Goal: Information Seeking & Learning: Check status

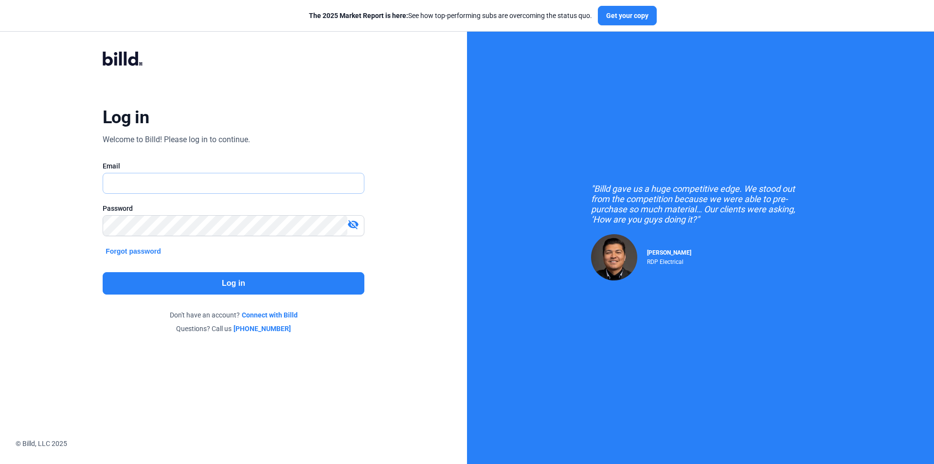
type input "[EMAIL_ADDRESS][DOMAIN_NAME]"
click at [226, 278] on button "Log in" at bounding box center [234, 283] width 262 height 22
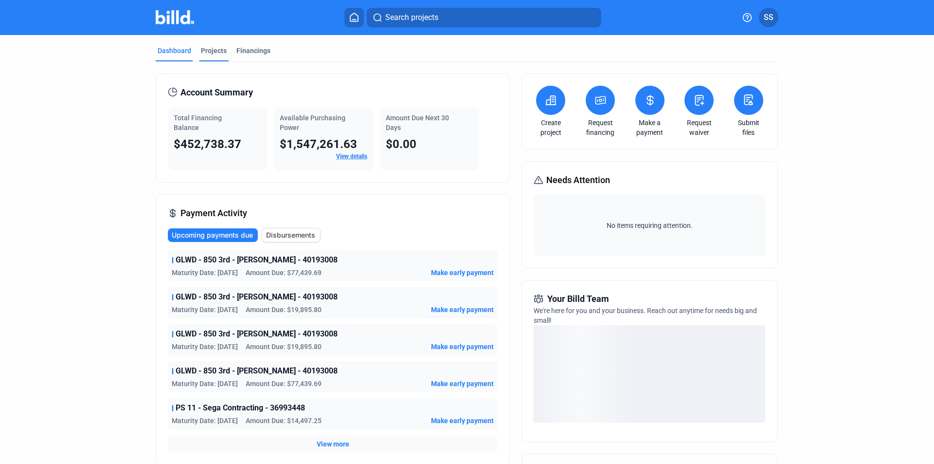
click at [203, 52] on div "Projects" at bounding box center [214, 51] width 26 height 10
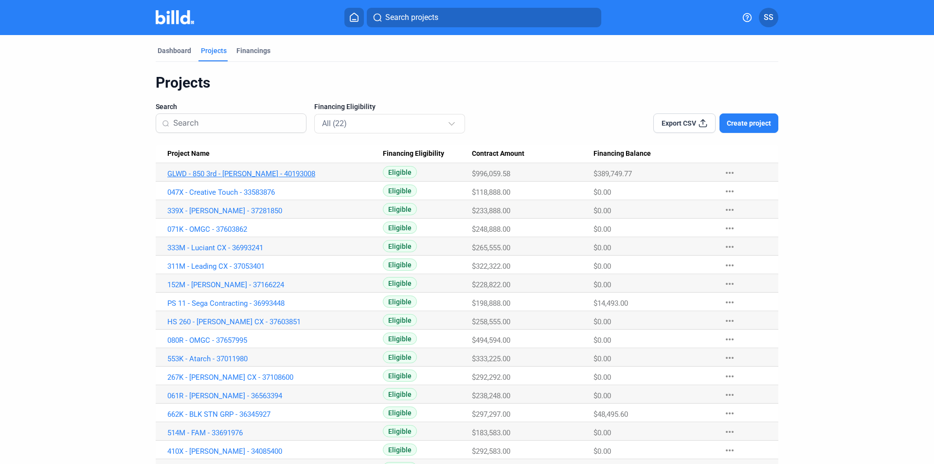
click at [250, 175] on link "GLWD - 850 3rd - [PERSON_NAME] - 40193008" at bounding box center [275, 173] width 216 height 9
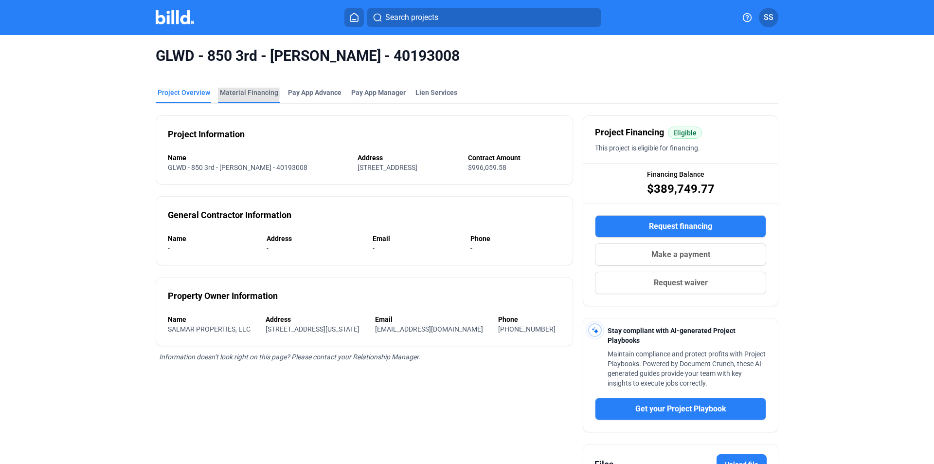
click at [234, 91] on div "Material Financing" at bounding box center [249, 93] width 58 height 10
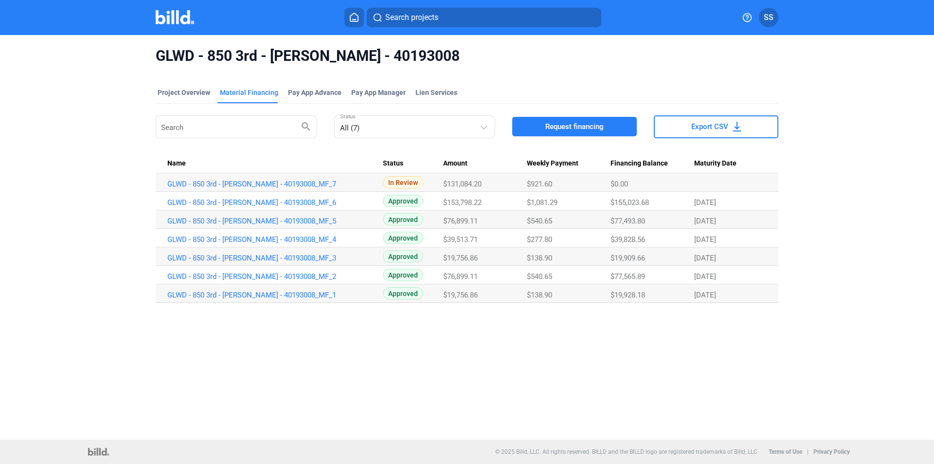
drag, startPoint x: 488, startPoint y: 294, endPoint x: 763, endPoint y: 298, distance: 274.9
click at [763, 298] on tr "GLWD - 850 3rd - Refer Equip - 40193008_MF_1 Approved $19,756.86 $138.90 $19,92…" at bounding box center [467, 293] width 623 height 18
click at [763, 184] on div "[DATE]" at bounding box center [730, 184] width 72 height 0
click at [760, 184] on div "[DATE]" at bounding box center [730, 184] width 72 height 0
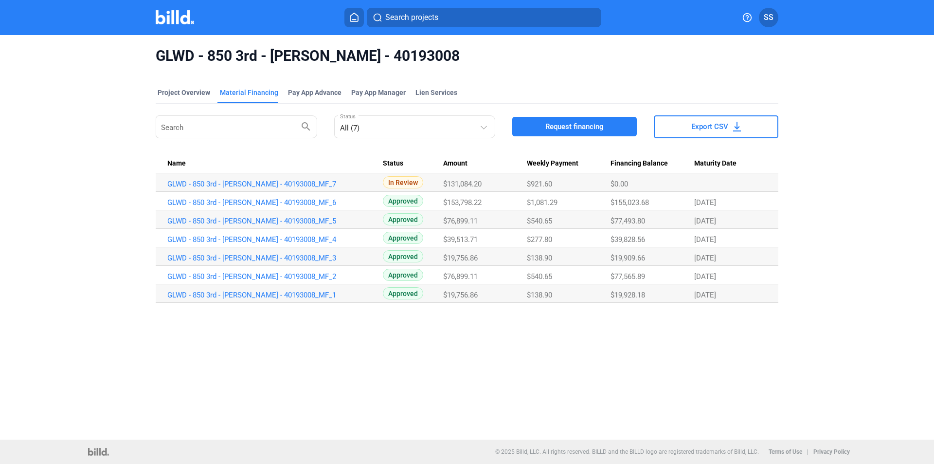
click at [760, 184] on div "[DATE]" at bounding box center [730, 184] width 72 height 0
click at [758, 184] on div "[DATE]" at bounding box center [730, 184] width 72 height 0
drag, startPoint x: 352, startPoint y: 252, endPoint x: 742, endPoint y: 252, distance: 390.7
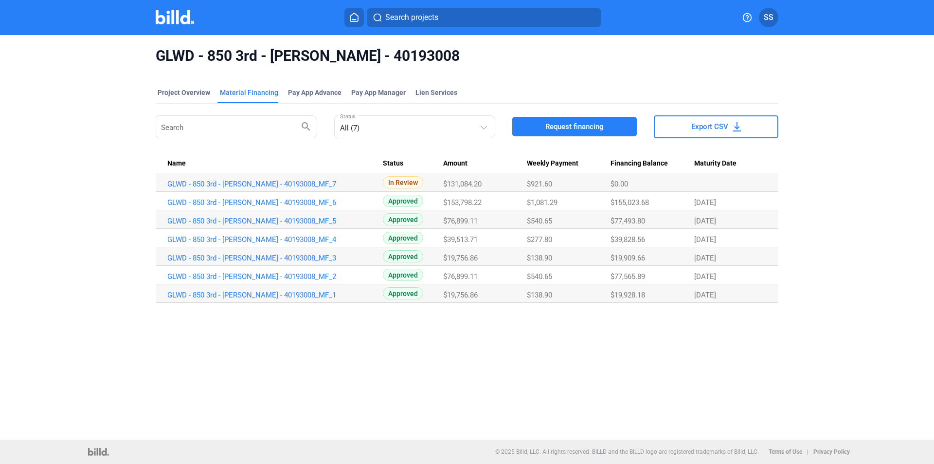
click at [742, 252] on tr "GLWD - 850 3rd - Refer Equip - 40193008_MF_3 Approved $19,756.86 $138.90 $19,90…" at bounding box center [467, 256] width 623 height 18
click at [742, 192] on Date "[DATE]" at bounding box center [736, 182] width 84 height 18
click at [297, 188] on link "GLWD - 850 3rd - [PERSON_NAME] - 40193008_MF_1" at bounding box center [275, 184] width 216 height 9
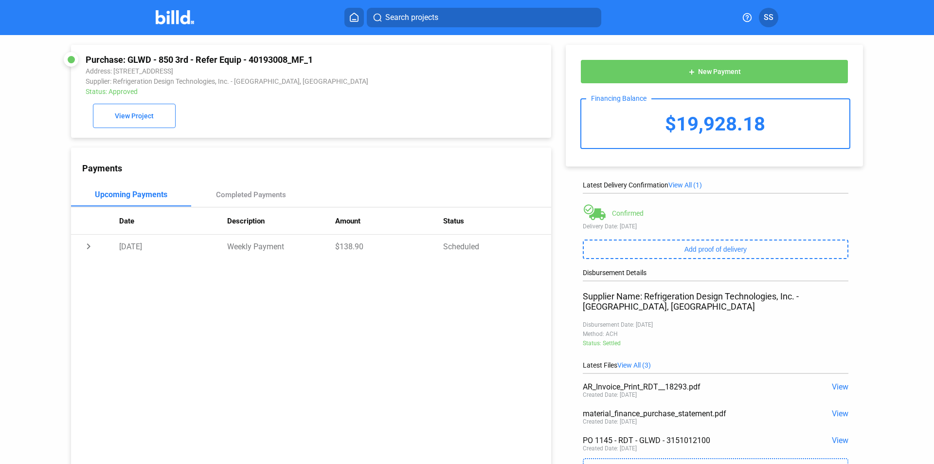
click at [634, 387] on div "AR_Invoice_Print_RDT__18293.pdf" at bounding box center [689, 386] width 213 height 9
click at [703, 389] on div "AR_Invoice_Print_RDT__18293.pdf" at bounding box center [689, 386] width 213 height 9
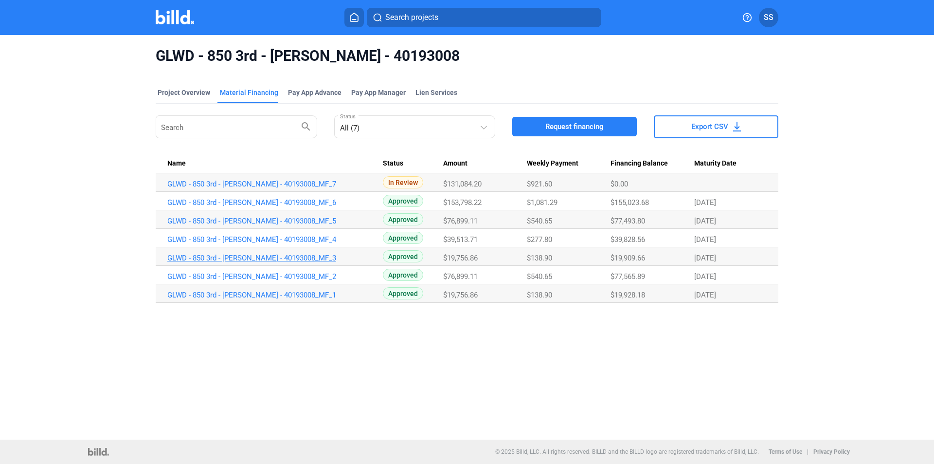
click at [281, 188] on link "GLWD - 850 3rd - [PERSON_NAME] - 40193008_MF_3" at bounding box center [275, 184] width 216 height 9
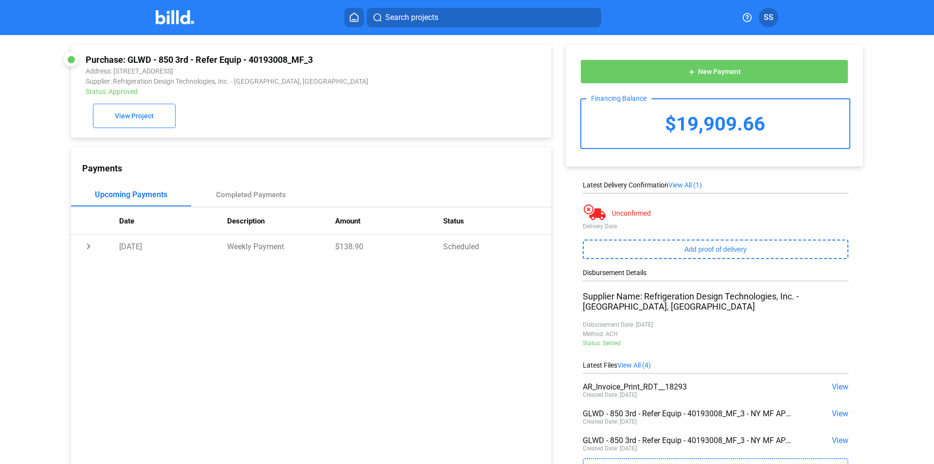
click at [631, 384] on div "AR_Invoice_Print_RDT__18293" at bounding box center [689, 386] width 213 height 9
click at [837, 387] on span "View" at bounding box center [840, 386] width 17 height 9
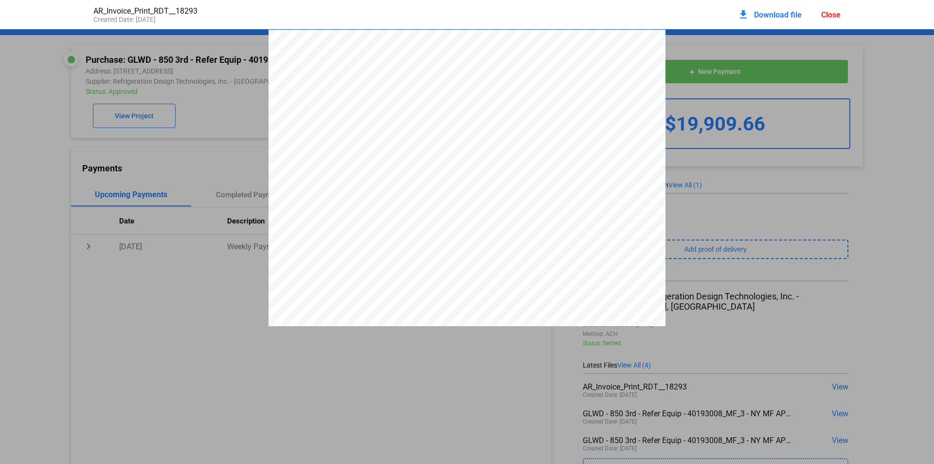
click at [863, 203] on div "Refrigeration Design Technologies, Inc. [STREET_ADDRESS] [PHONE_NUMBER] Phone: …" at bounding box center [467, 287] width 934 height 514
click at [31, 54] on div "Refrigeration Design Technologies, Inc. [STREET_ADDRESS] [PHONE_NUMBER] Phone: …" at bounding box center [467, 287] width 934 height 514
click at [829, 15] on div "Close" at bounding box center [830, 14] width 19 height 9
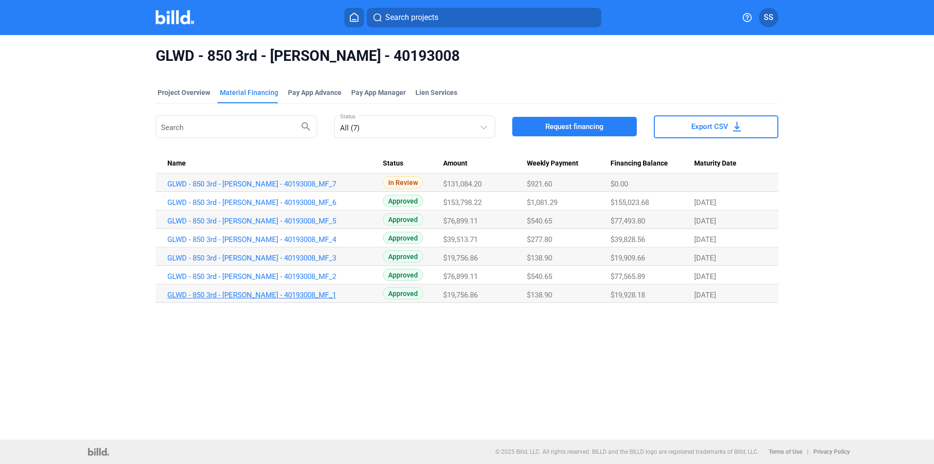
click at [307, 188] on link "GLWD - 850 3rd - [PERSON_NAME] - 40193008_MF_1" at bounding box center [275, 184] width 216 height 9
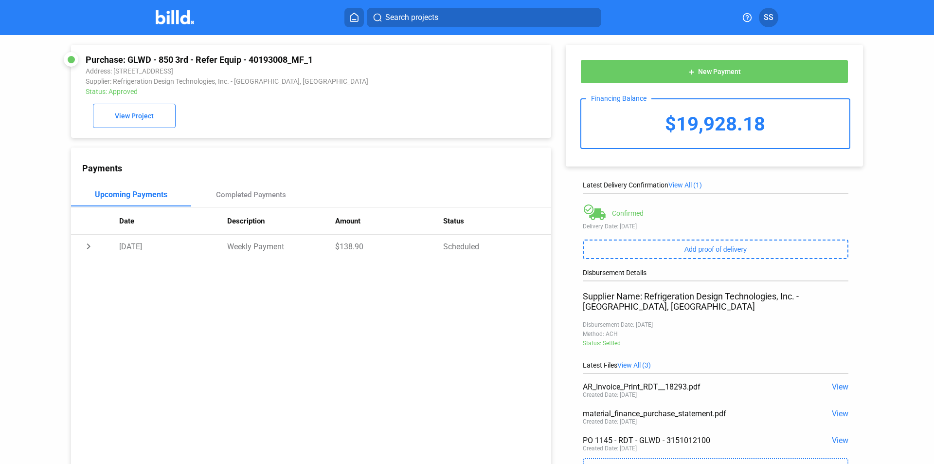
click at [836, 388] on span "View" at bounding box center [840, 386] width 17 height 9
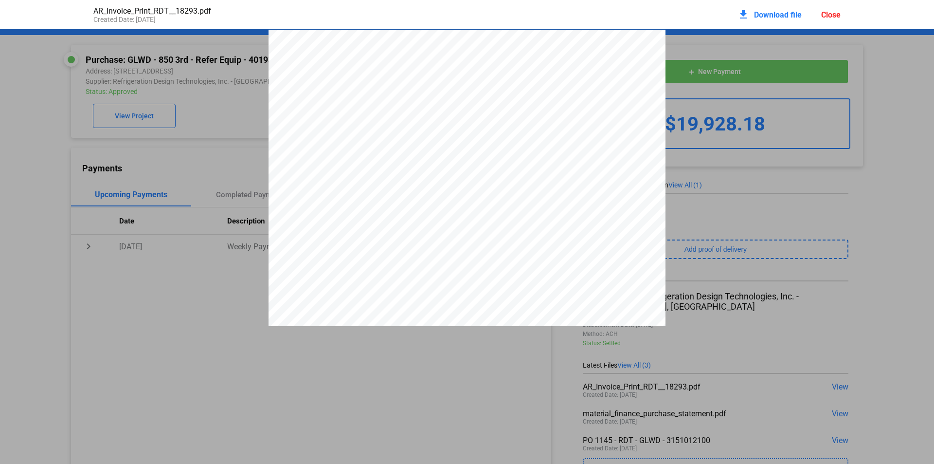
click at [836, 14] on div "Close" at bounding box center [830, 14] width 19 height 9
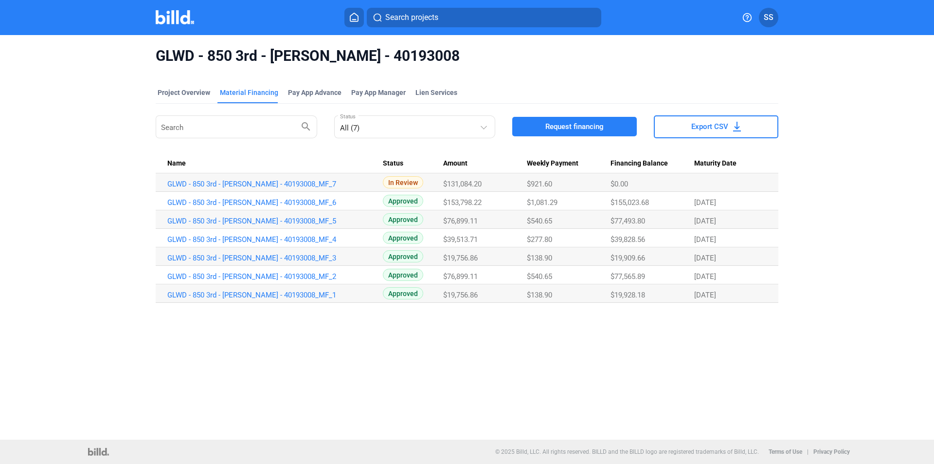
drag, startPoint x: 159, startPoint y: 189, endPoint x: 741, endPoint y: 337, distance: 600.8
click at [741, 337] on div "GLWD - 850 3rd - Refer Equip - 40193008 Project Overview Material Financing Pay…" at bounding box center [467, 237] width 934 height 404
drag, startPoint x: 151, startPoint y: 175, endPoint x: 778, endPoint y: 289, distance: 637.0
click at [778, 289] on div "GLWD - 850 3rd - Refer Equip - 40193008 Project Overview Material Financing Pay…" at bounding box center [467, 174] width 785 height 279
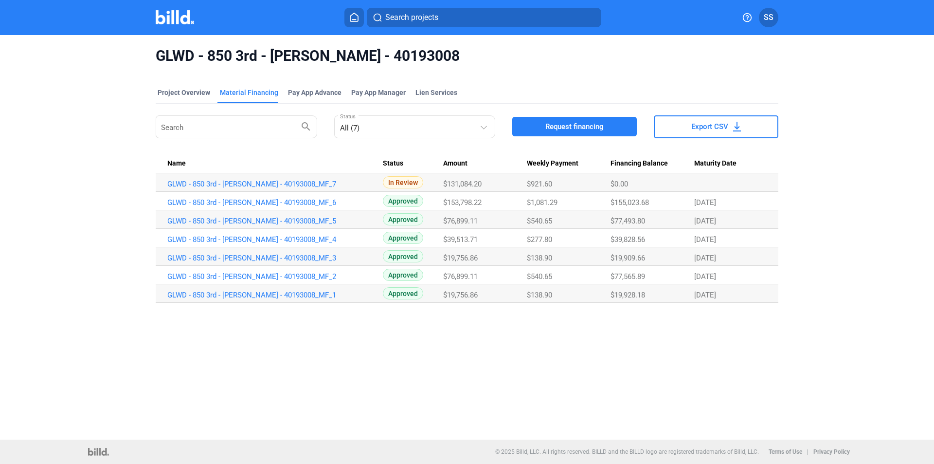
click at [778, 192] on Date "[DATE]" at bounding box center [736, 182] width 84 height 18
drag, startPoint x: 777, startPoint y: 292, endPoint x: 236, endPoint y: 128, distance: 565.3
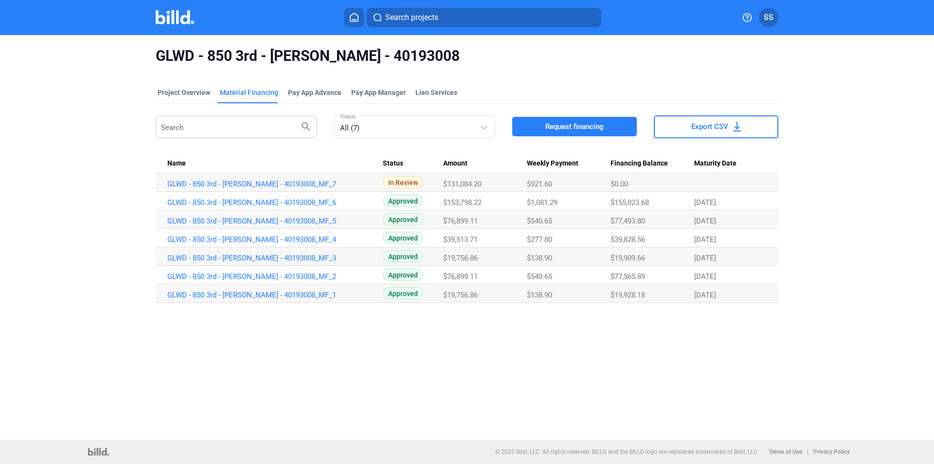
click at [236, 128] on div "GLWD - 850 3rd - Refer Equip - 40193008 Project Overview Material Financing Pay…" at bounding box center [467, 174] width 785 height 279
click at [329, 159] on th "Name" at bounding box center [269, 164] width 227 height 18
